Goal: Check status: Check status

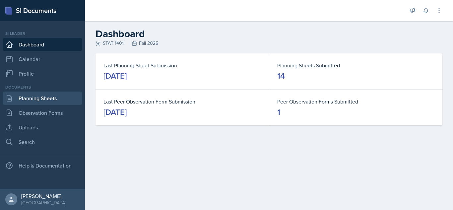
click at [54, 93] on link "Planning Sheets" at bounding box center [43, 98] width 80 height 13
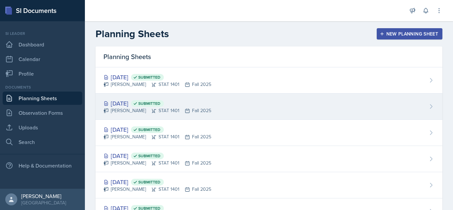
click at [240, 98] on div "[DATE] Submitted [PERSON_NAME] STAT 1401 Fall 2025" at bounding box center [269, 107] width 347 height 26
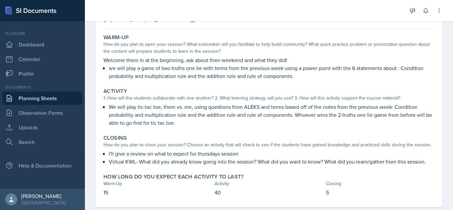
scroll to position [58, 0]
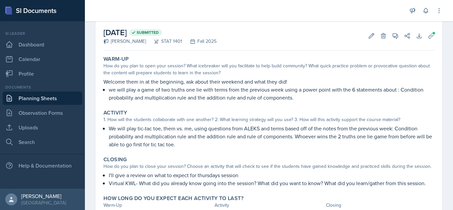
scroll to position [32, 0]
